Goal: Transaction & Acquisition: Purchase product/service

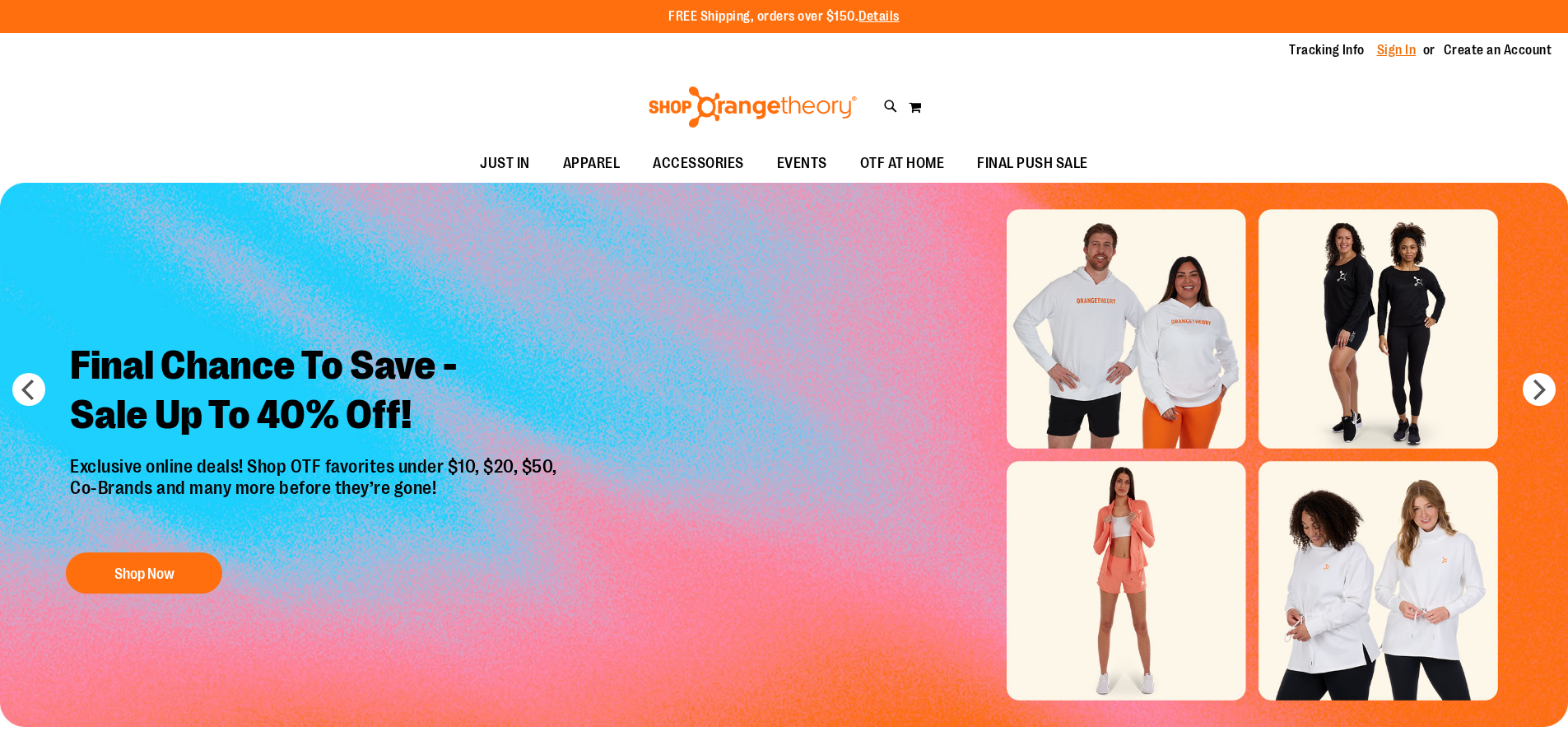
click at [1382, 44] on link "Sign In" at bounding box center [1396, 50] width 39 height 18
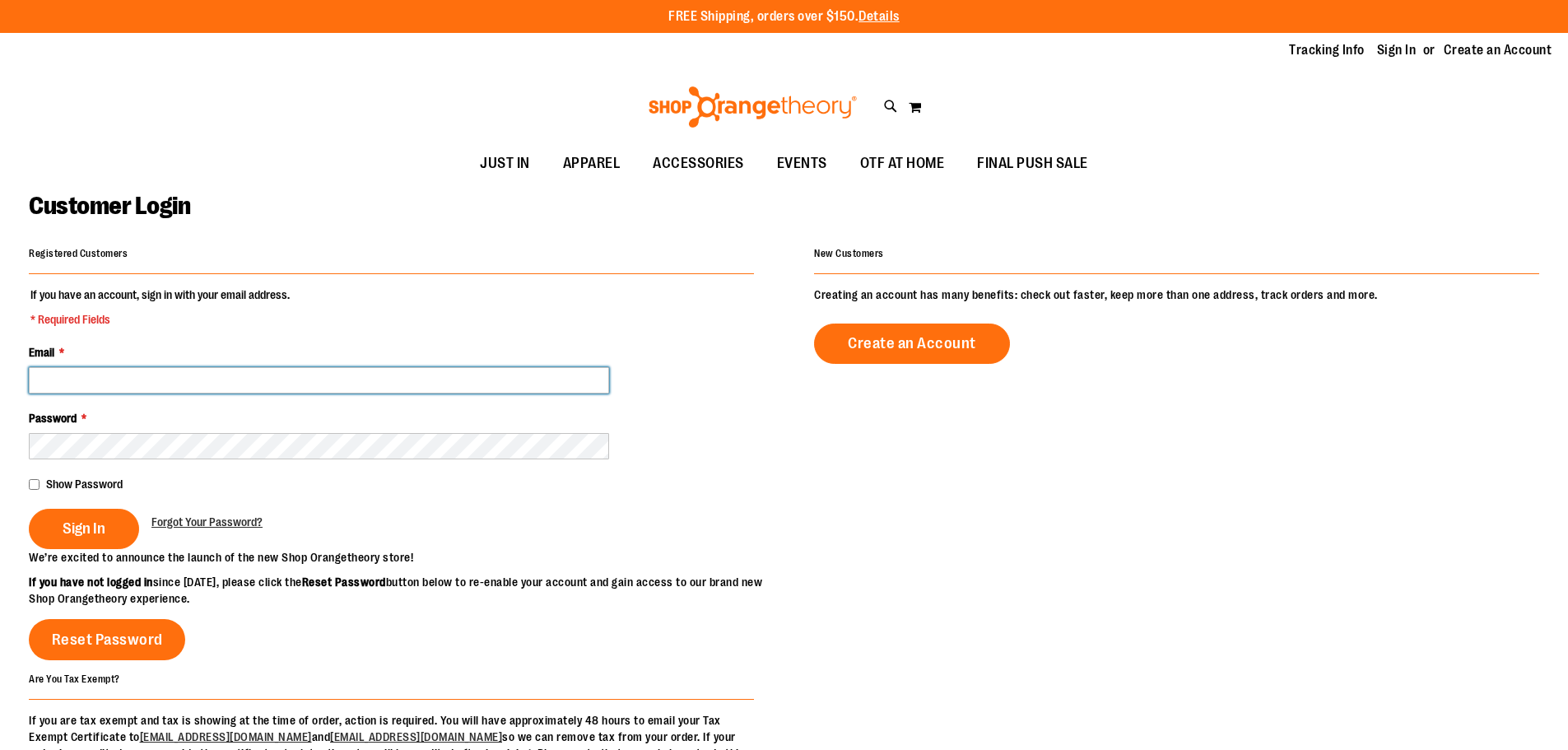
click at [351, 373] on input "Email *" at bounding box center [318, 380] width 580 height 26
type input "*"
type input "**********"
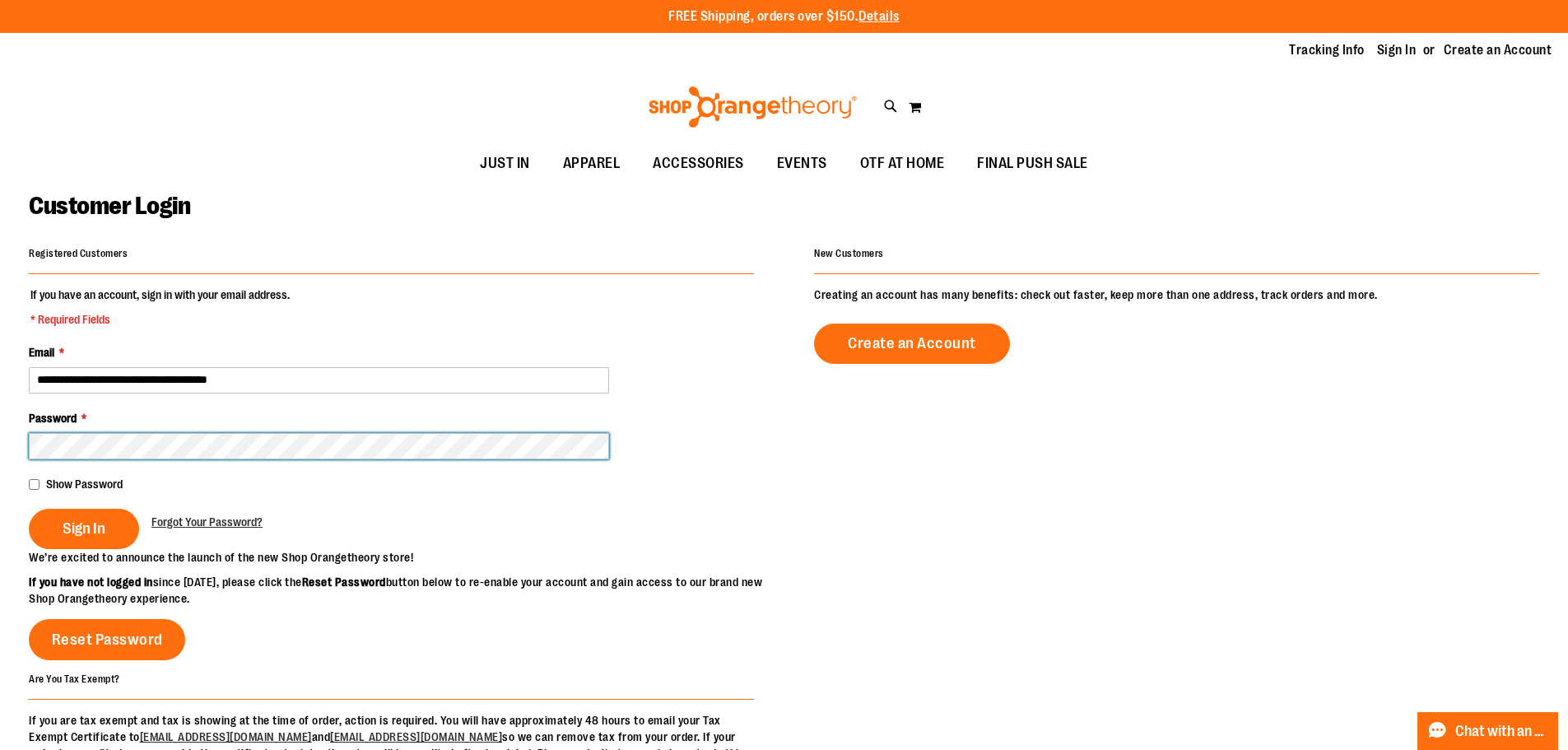
click at [28, 509] on button "Sign In" at bounding box center [83, 528] width 111 height 40
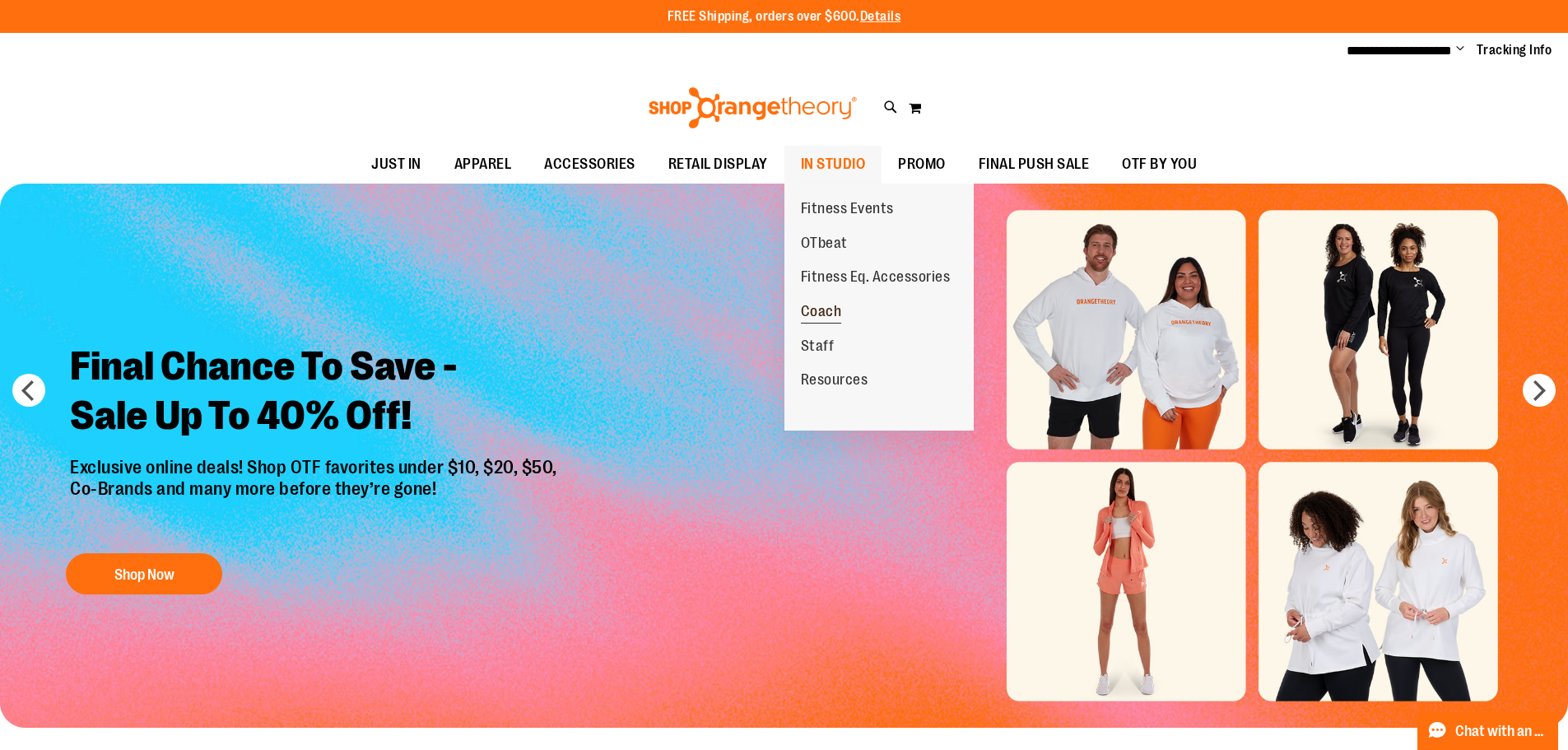
click at [828, 317] on span "Coach" at bounding box center [821, 313] width 41 height 21
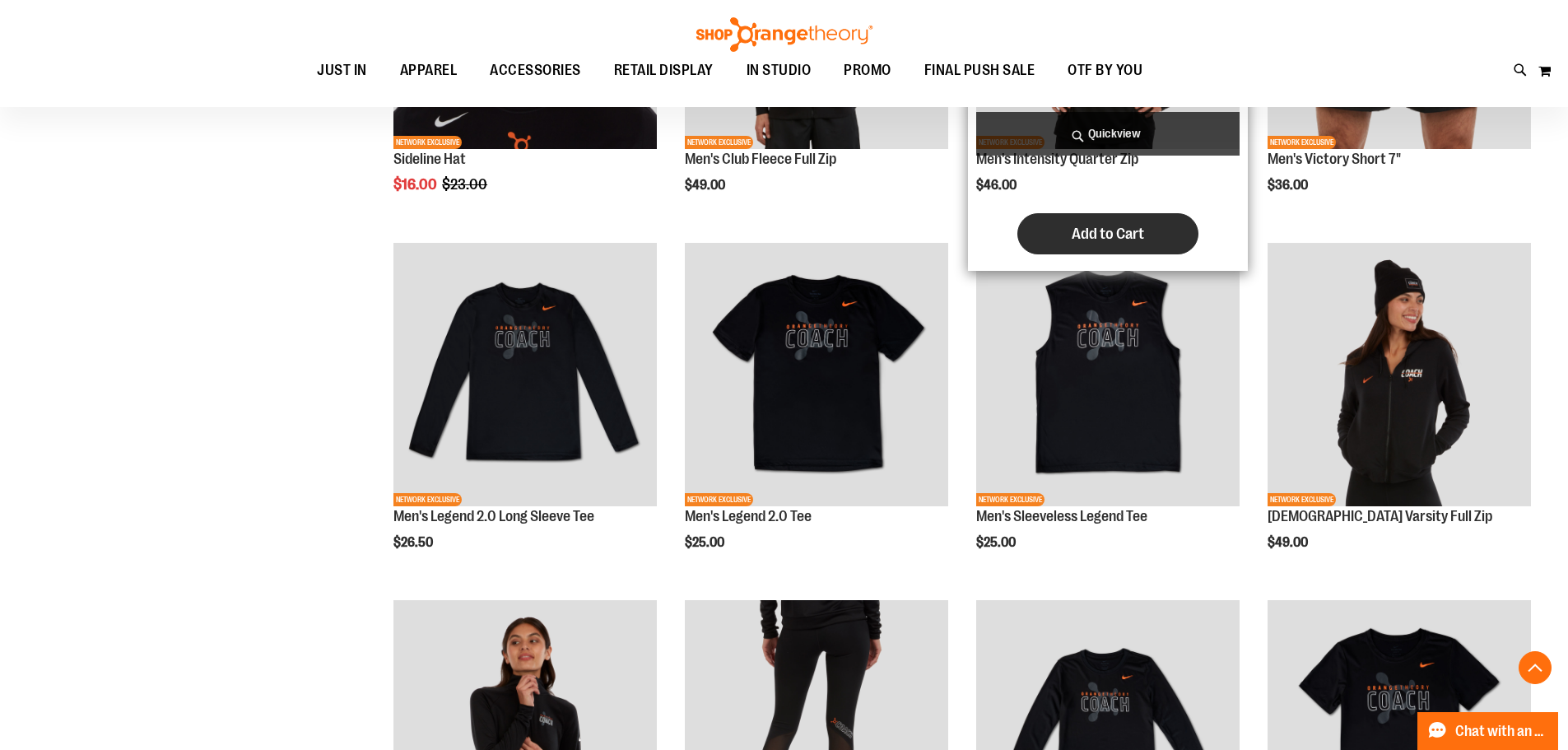
scroll to position [328, 0]
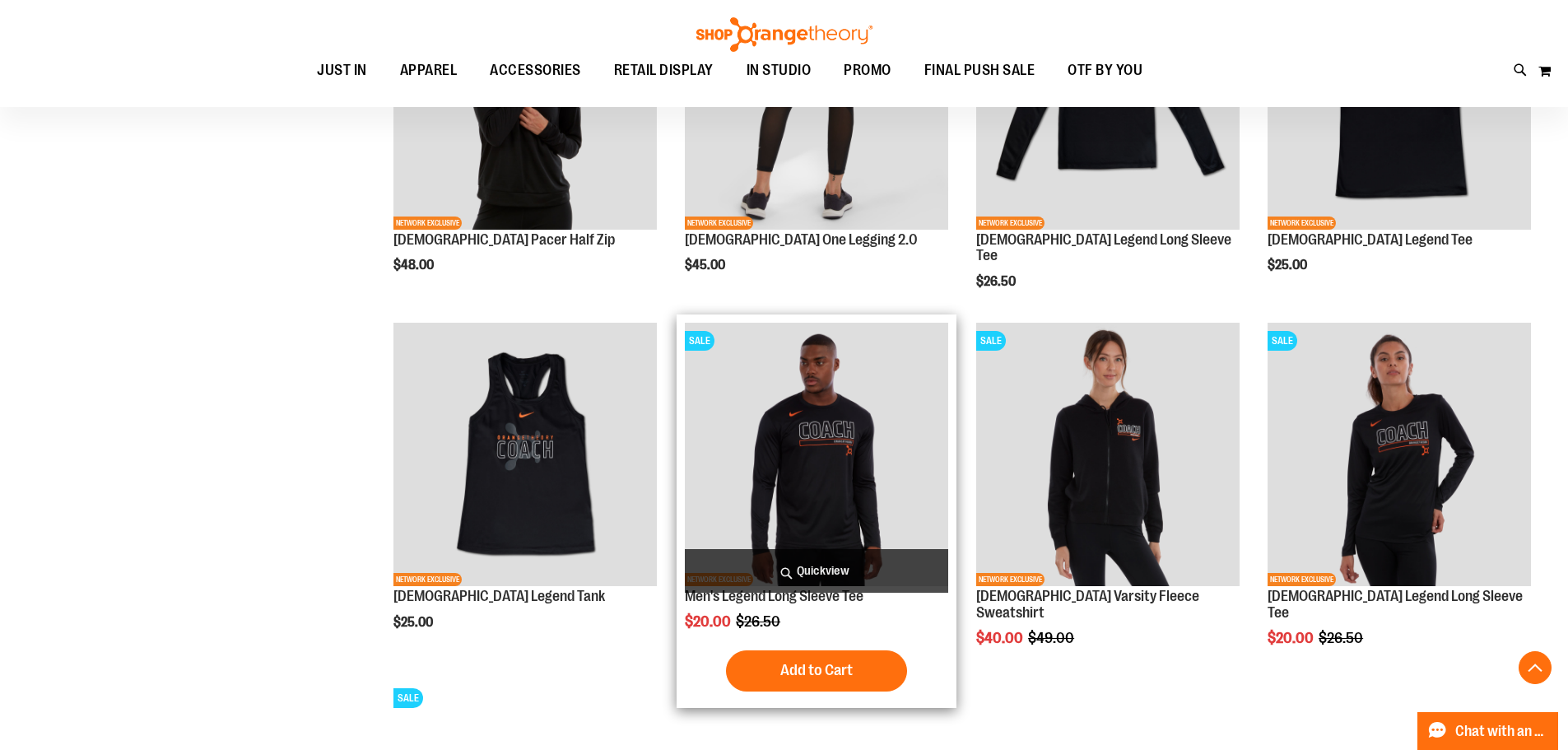
scroll to position [905, 0]
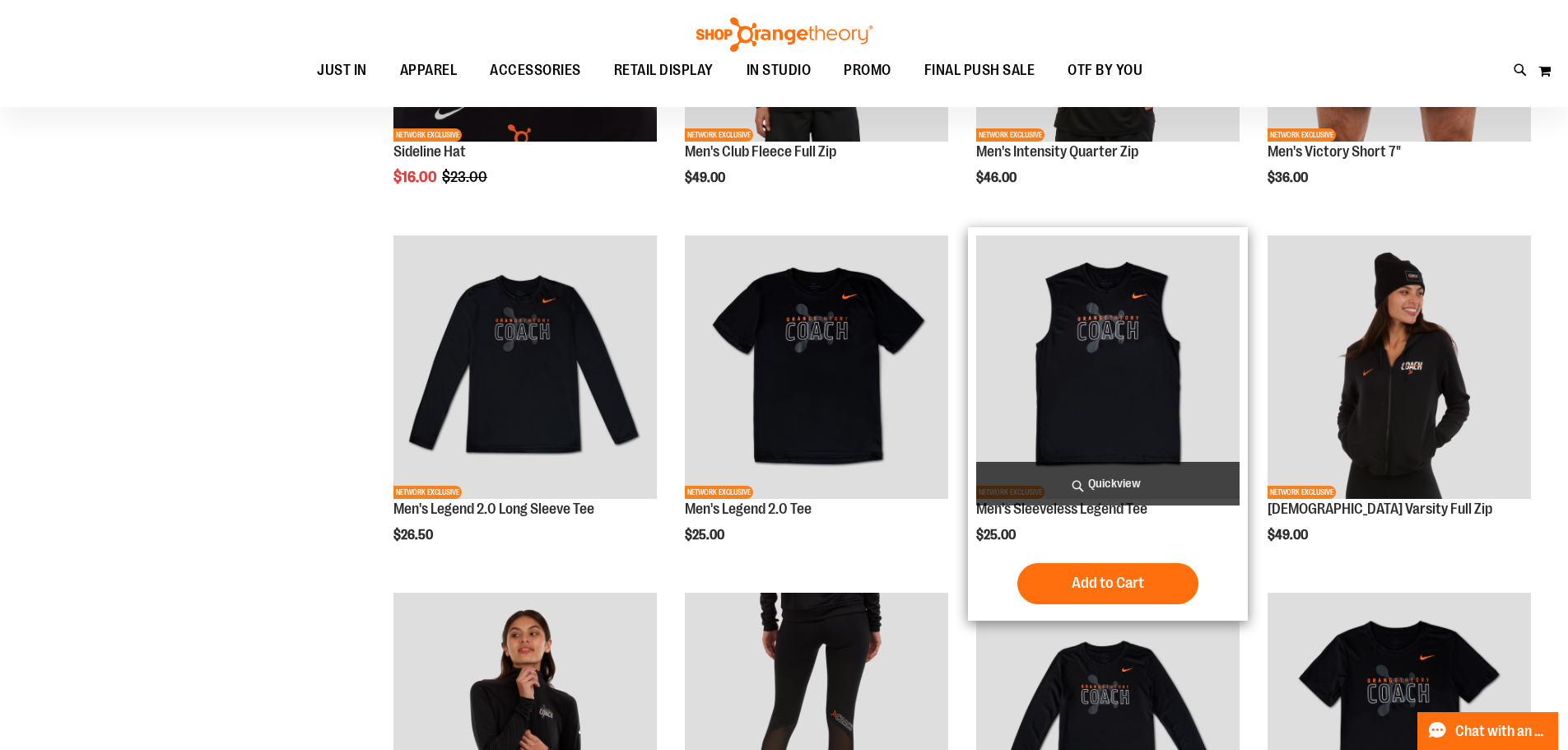
scroll to position [246, 0]
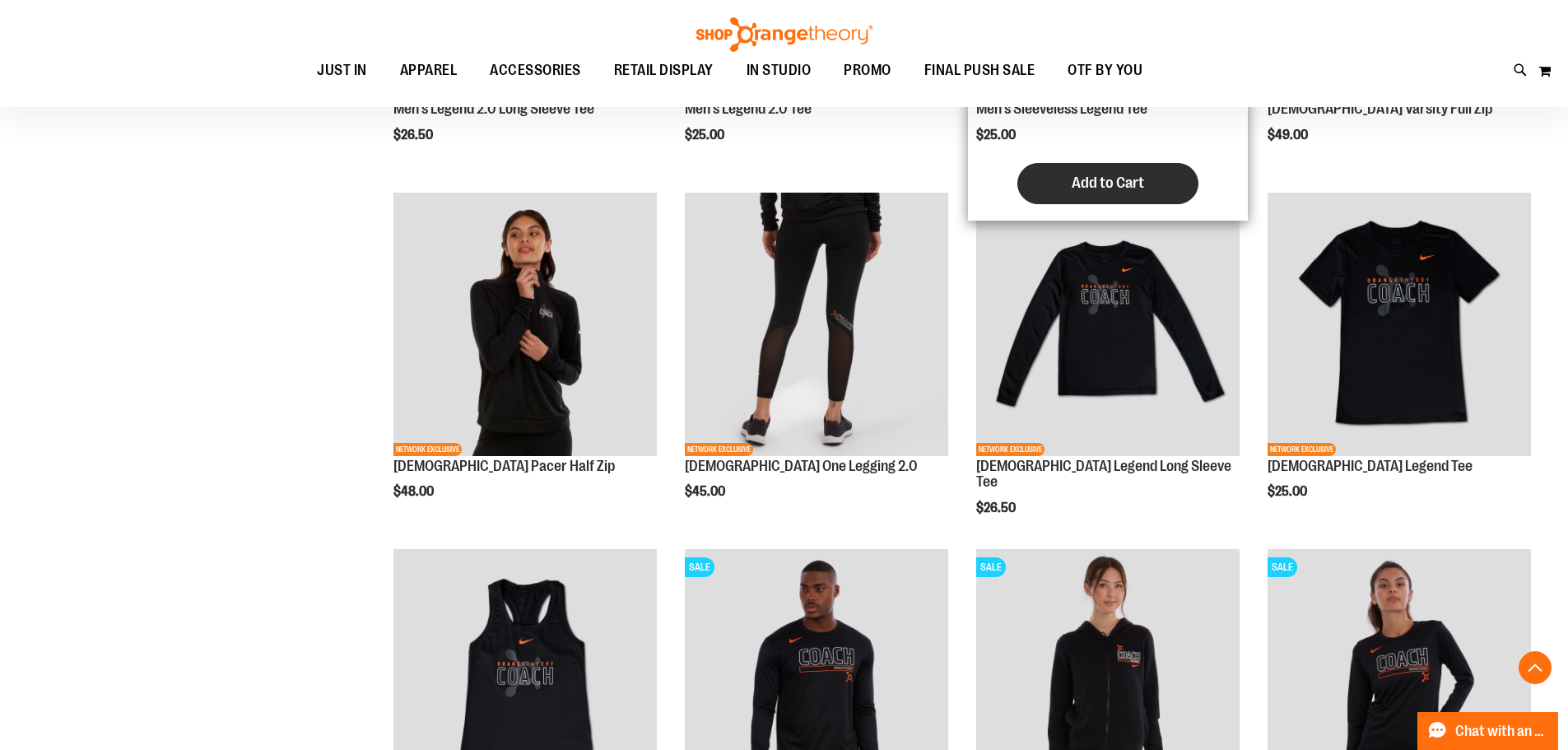
scroll to position [411, 0]
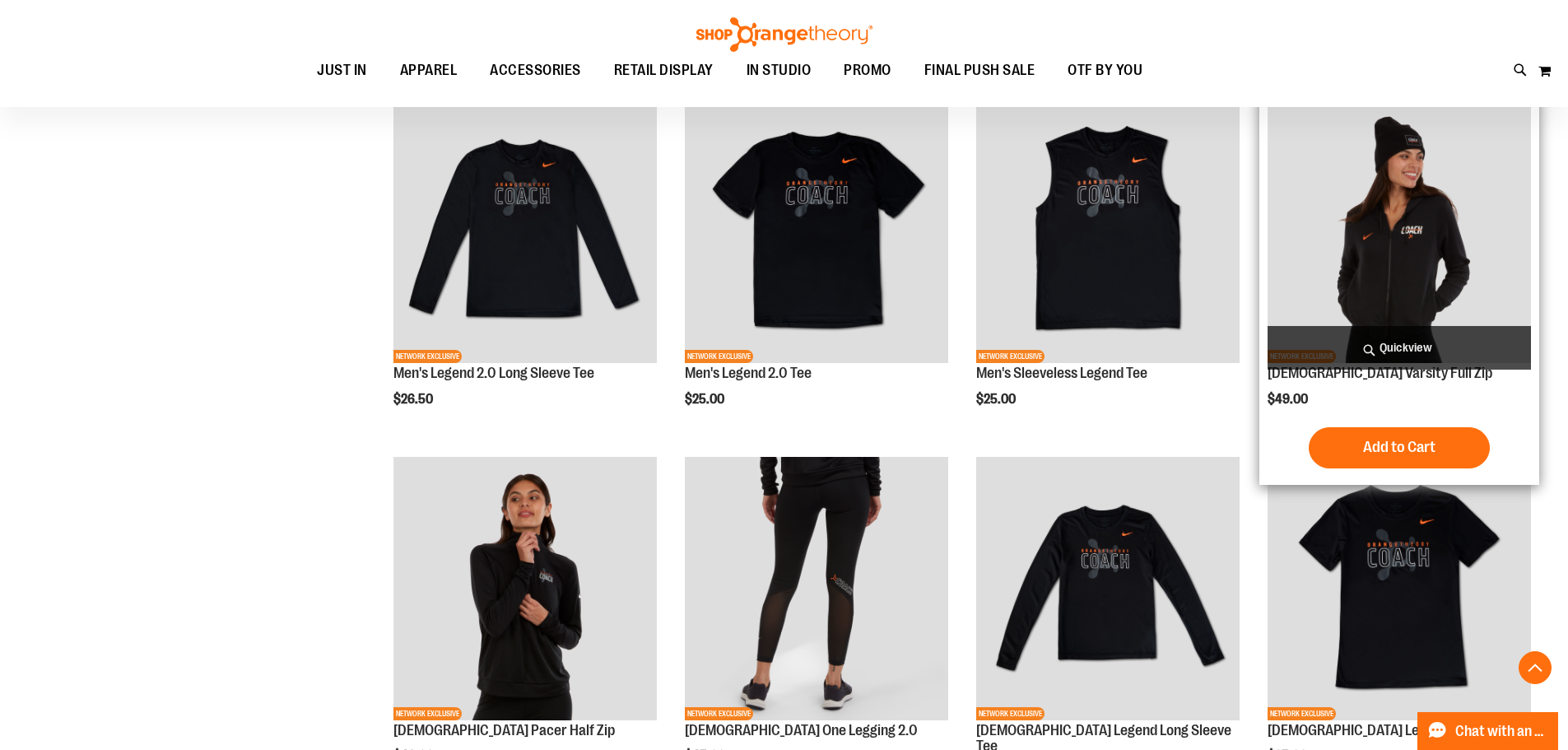
click at [1381, 274] on img "product" at bounding box center [1398, 231] width 264 height 264
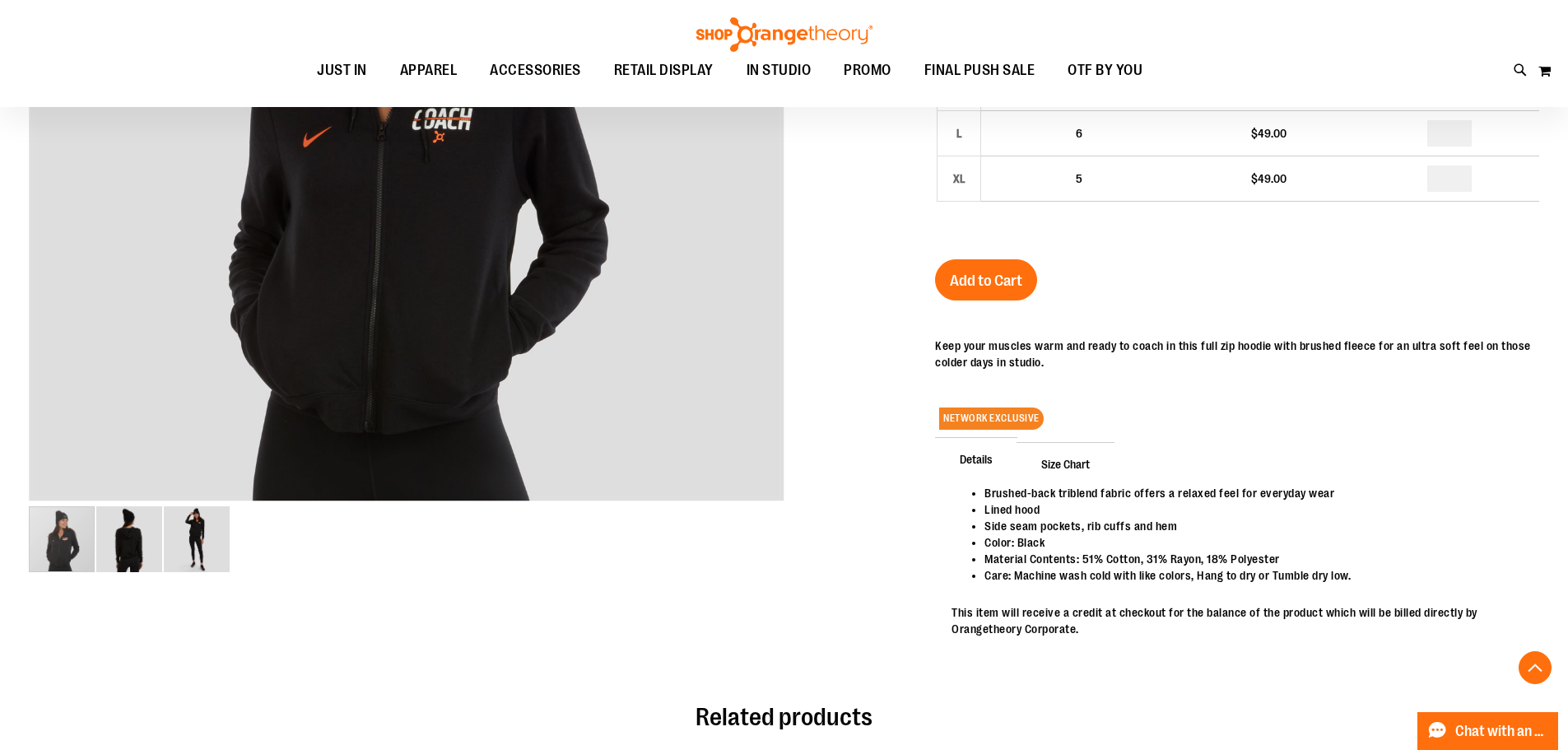
scroll to position [492, 0]
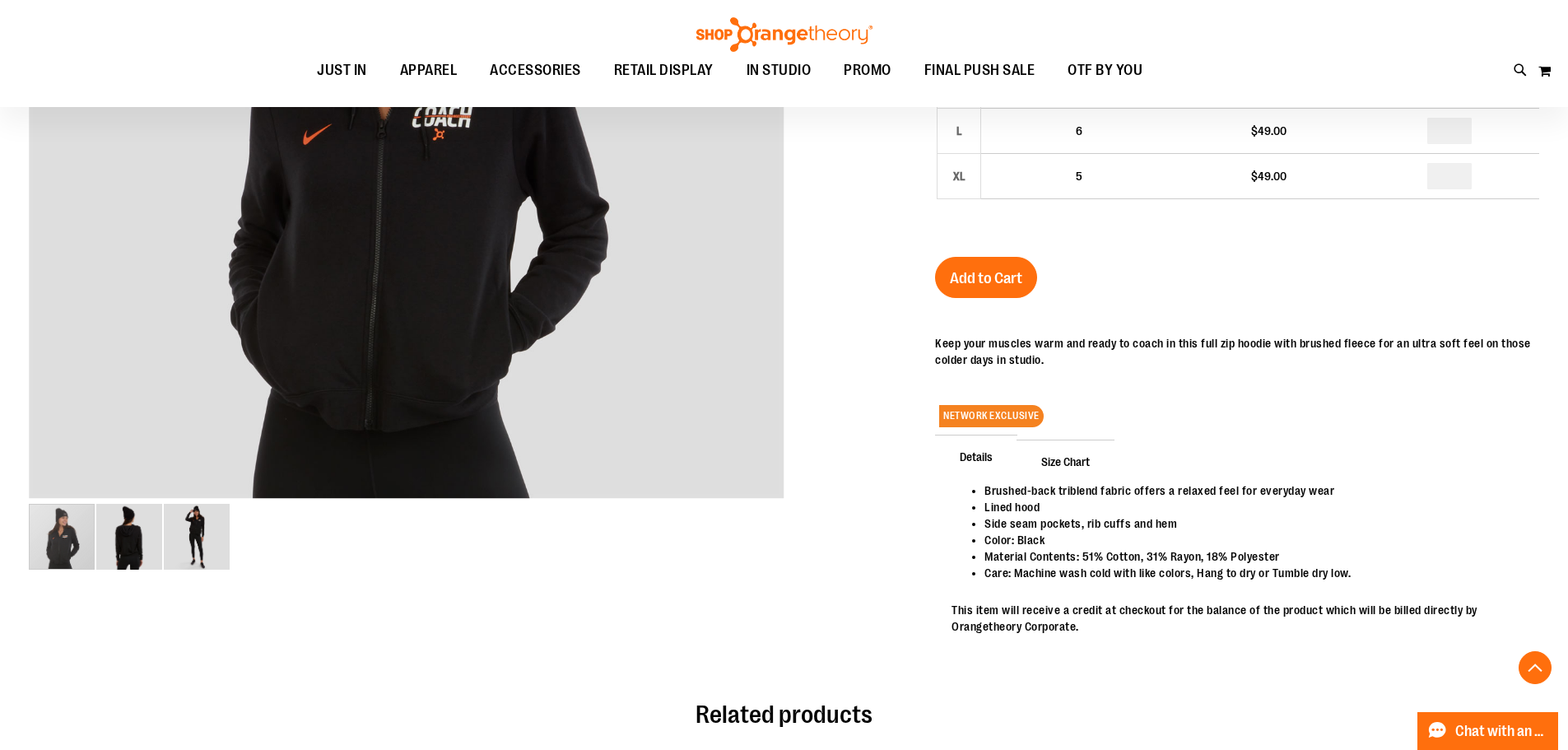
click at [1093, 467] on span "Size Chart" at bounding box center [1065, 462] width 98 height 43
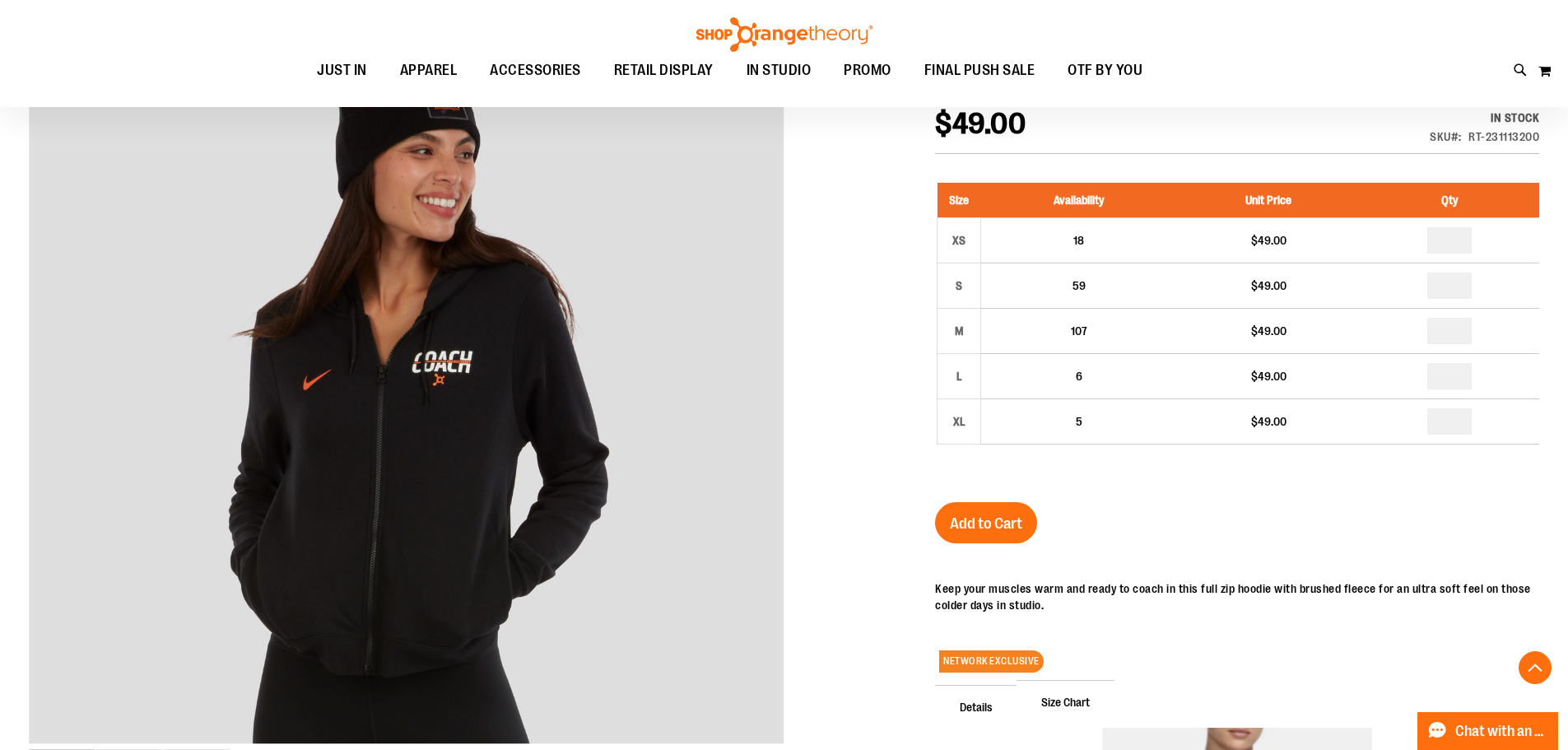
scroll to position [0, 0]
